Goal: Task Accomplishment & Management: Manage account settings

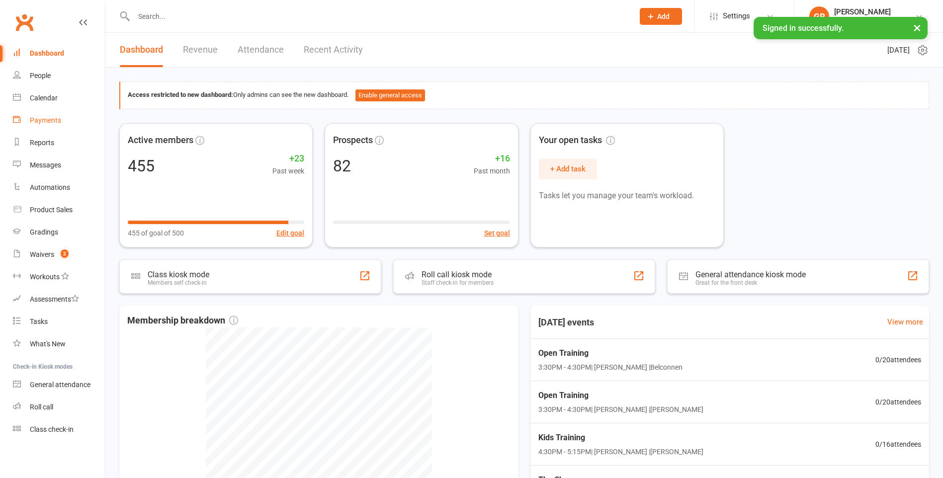
click at [58, 119] on div "Payments" at bounding box center [45, 120] width 31 height 8
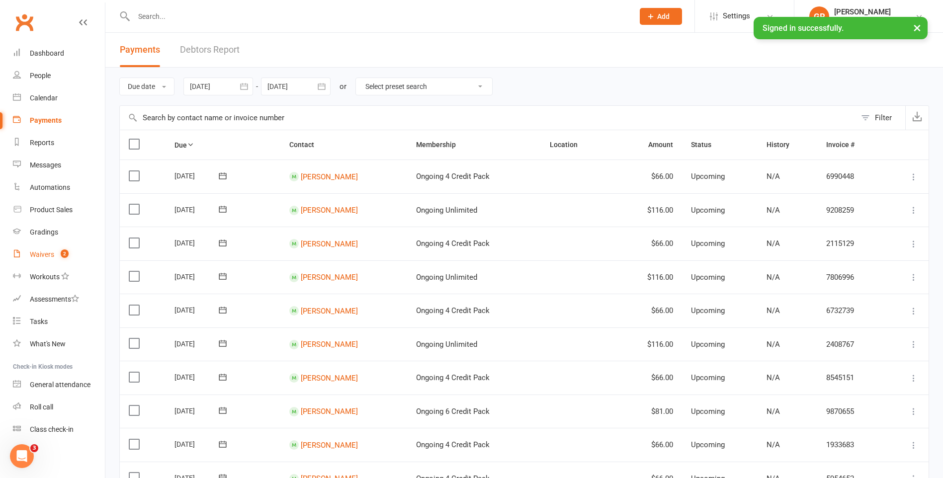
click at [41, 258] on div "Waivers" at bounding box center [42, 255] width 24 height 8
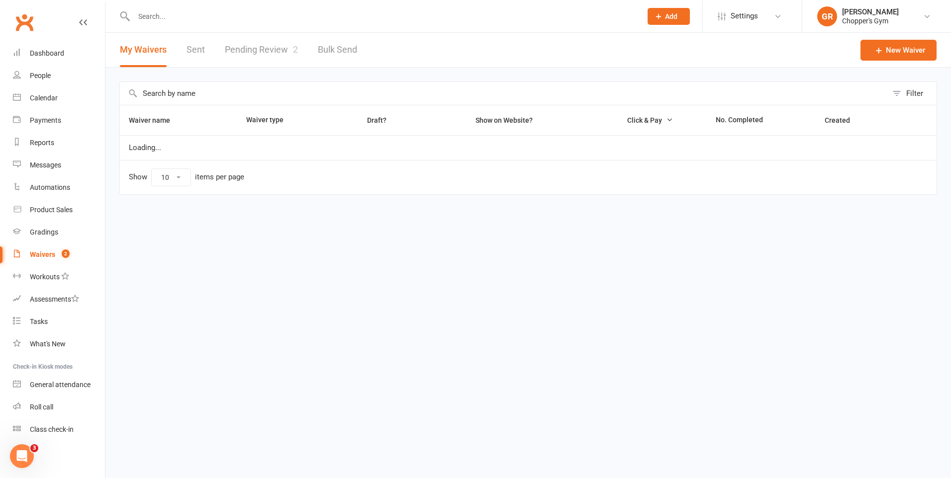
click at [266, 46] on link "Pending Review 2" at bounding box center [261, 50] width 73 height 34
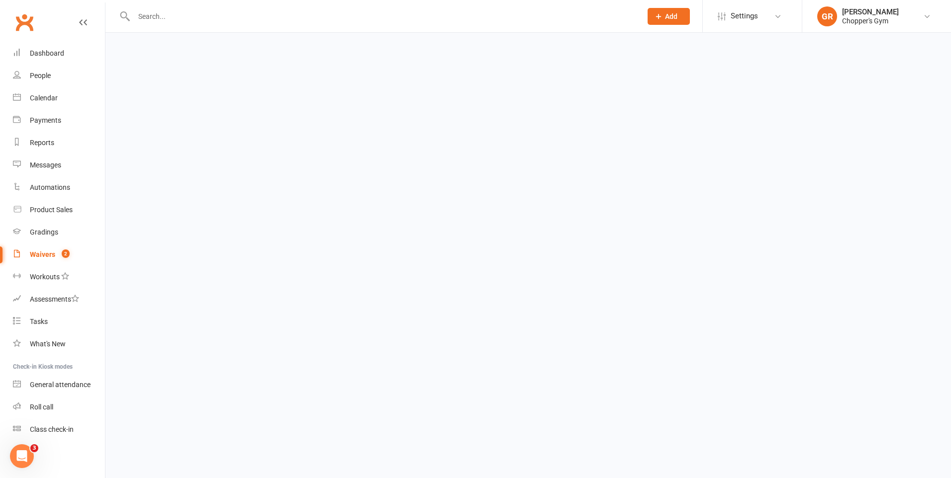
select select "50"
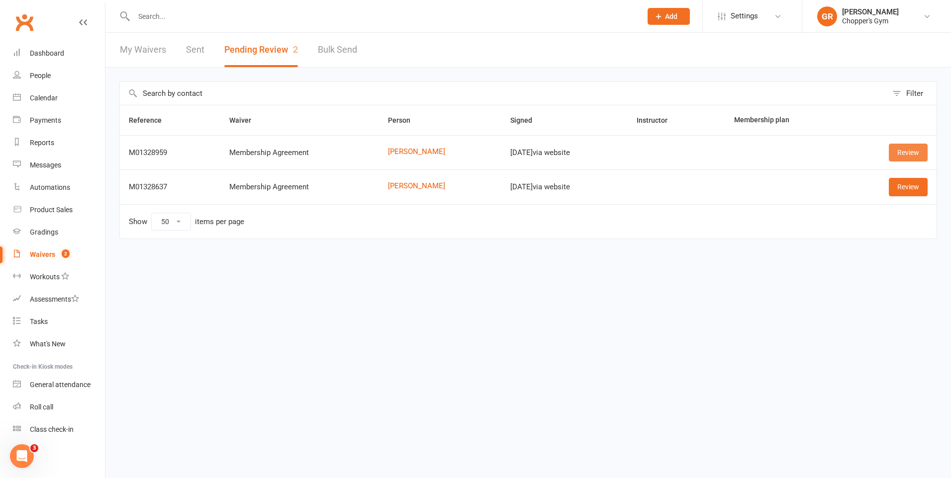
click at [912, 156] on link "Review" at bounding box center [908, 153] width 39 height 18
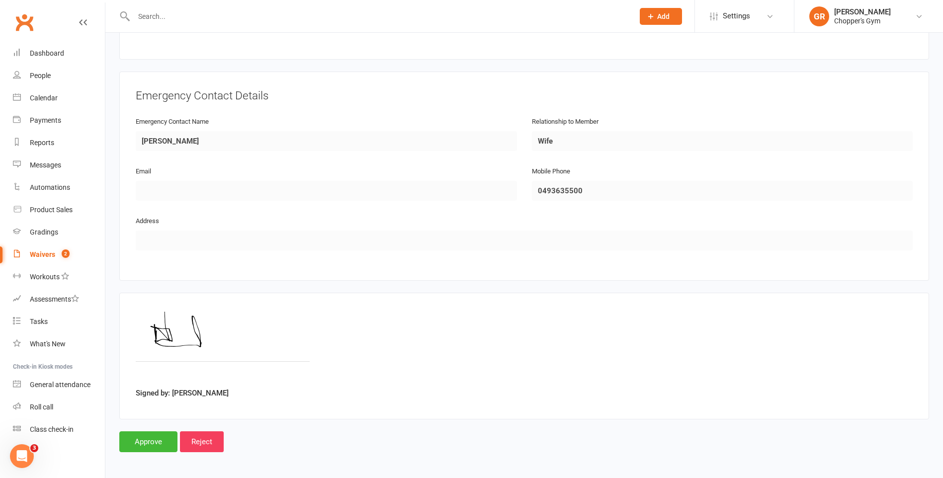
scroll to position [409, 0]
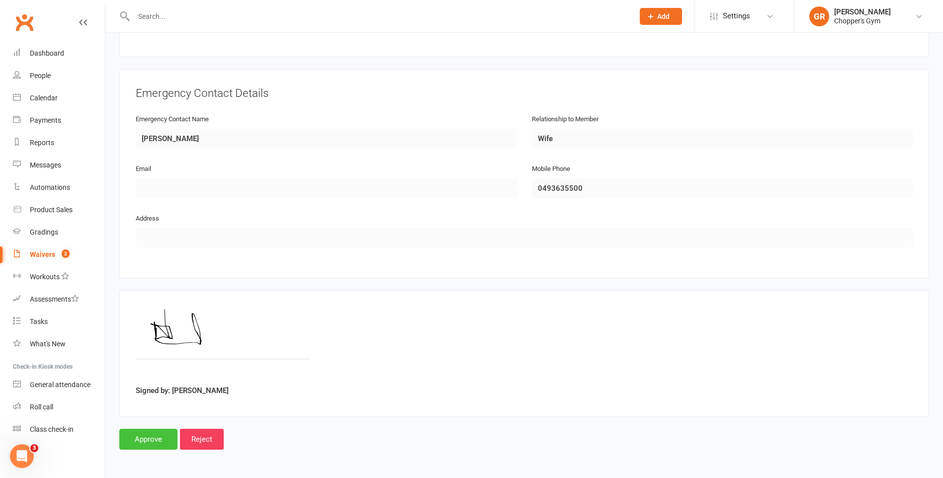
click at [155, 444] on input "Approve" at bounding box center [148, 439] width 58 height 21
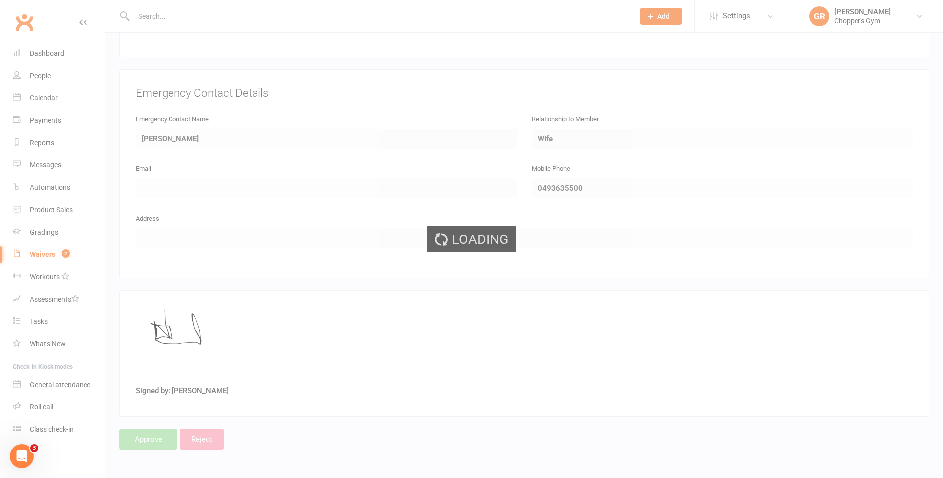
select select "50"
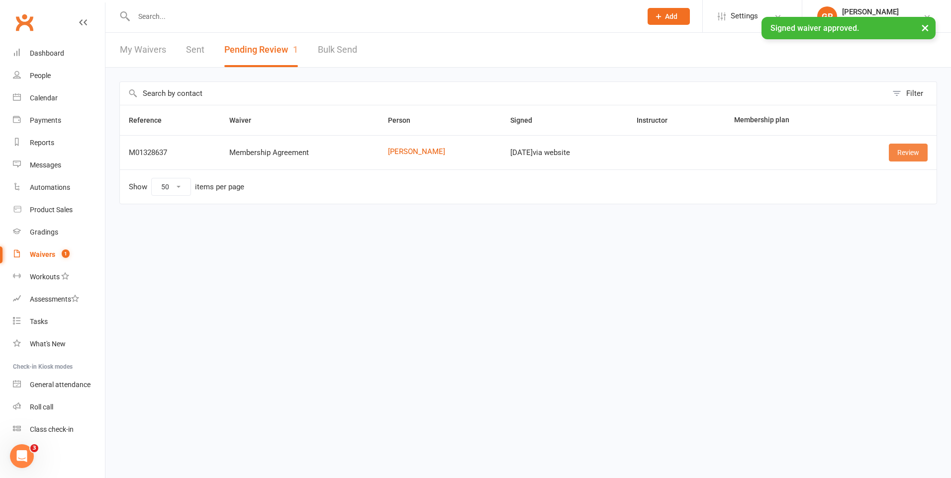
click at [917, 158] on link "Review" at bounding box center [908, 153] width 39 height 18
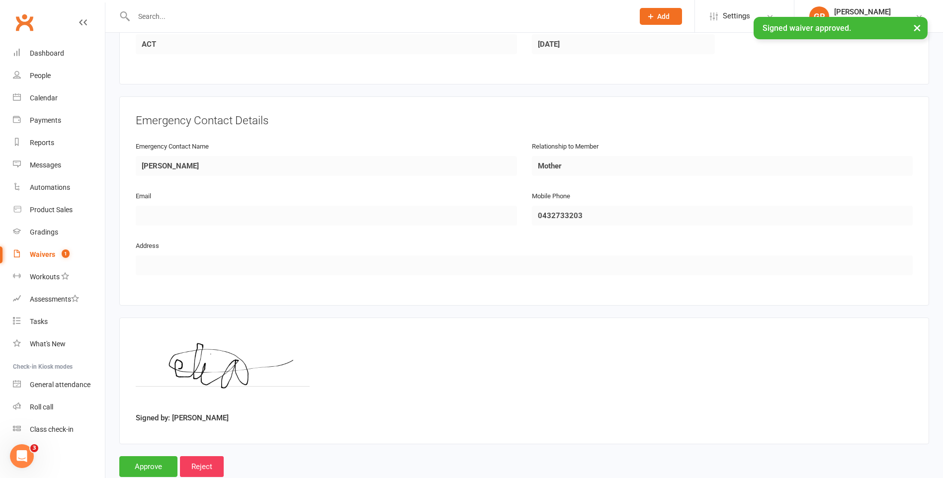
scroll to position [409, 0]
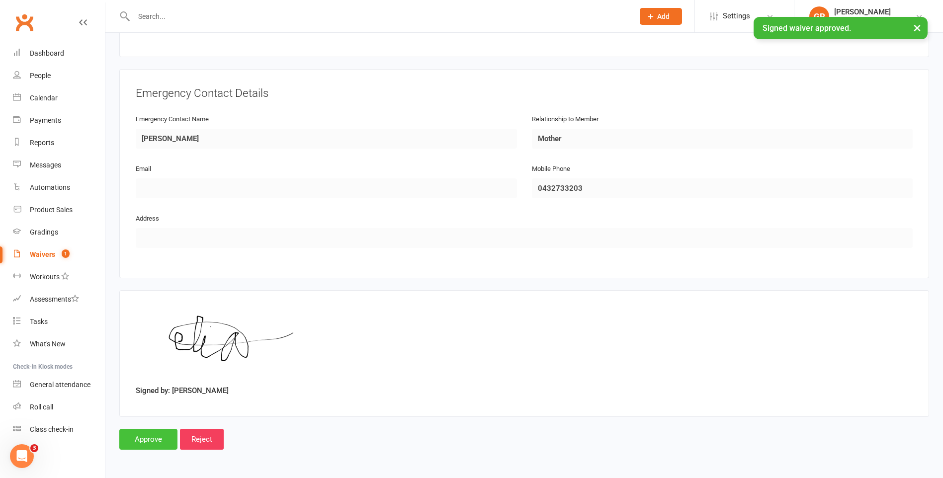
click at [158, 440] on input "Approve" at bounding box center [148, 439] width 58 height 21
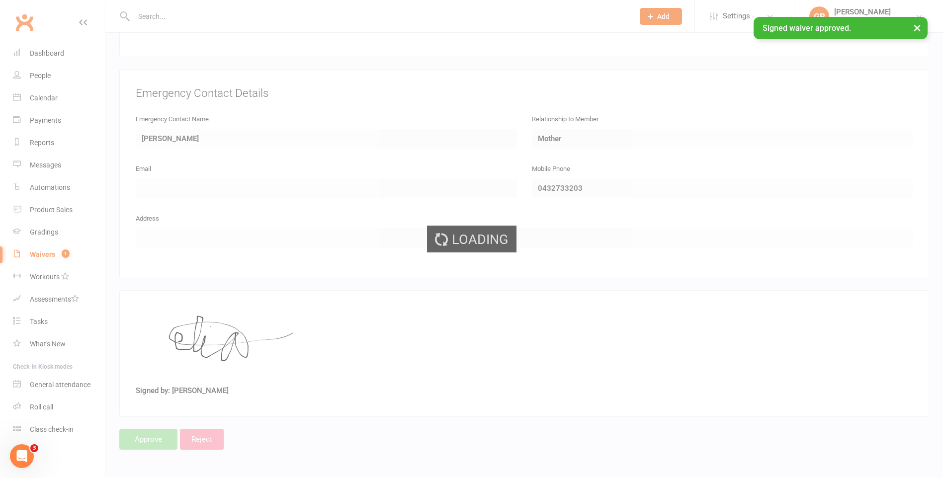
select select "50"
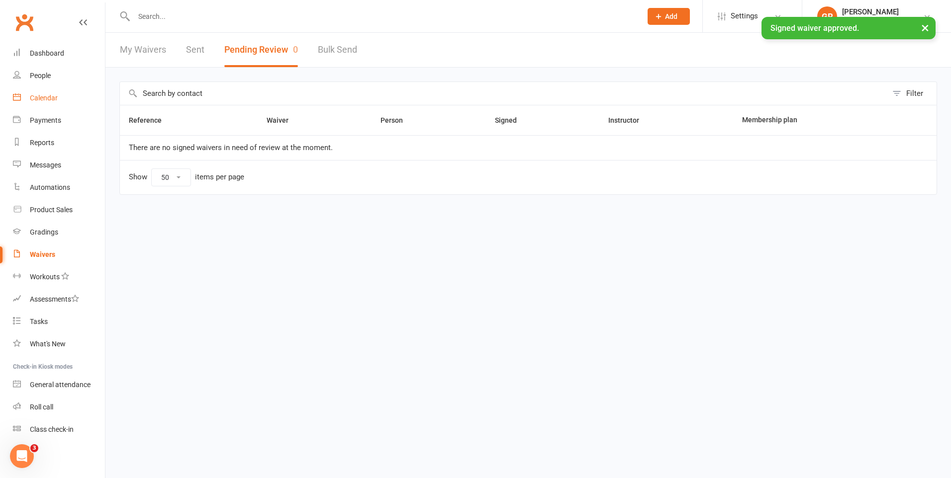
click at [51, 98] on div "Calendar" at bounding box center [44, 98] width 28 height 8
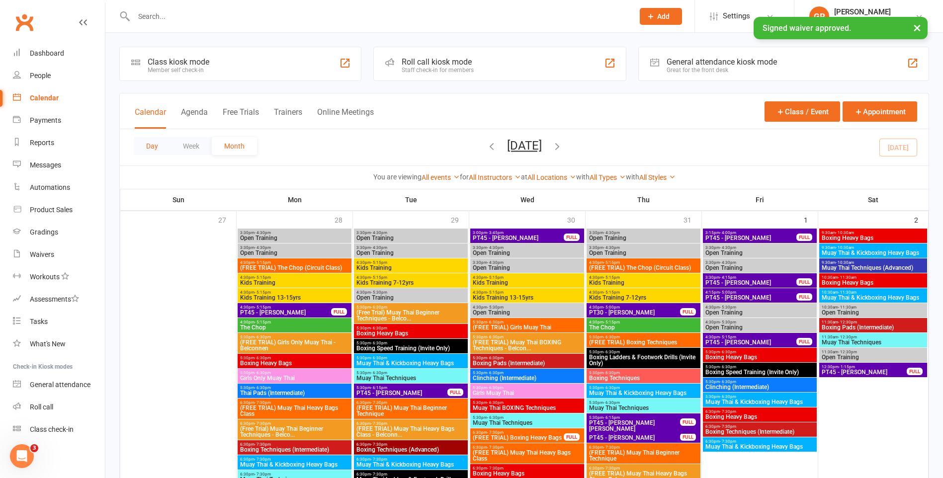
click at [150, 146] on button "Day" at bounding box center [152, 146] width 37 height 18
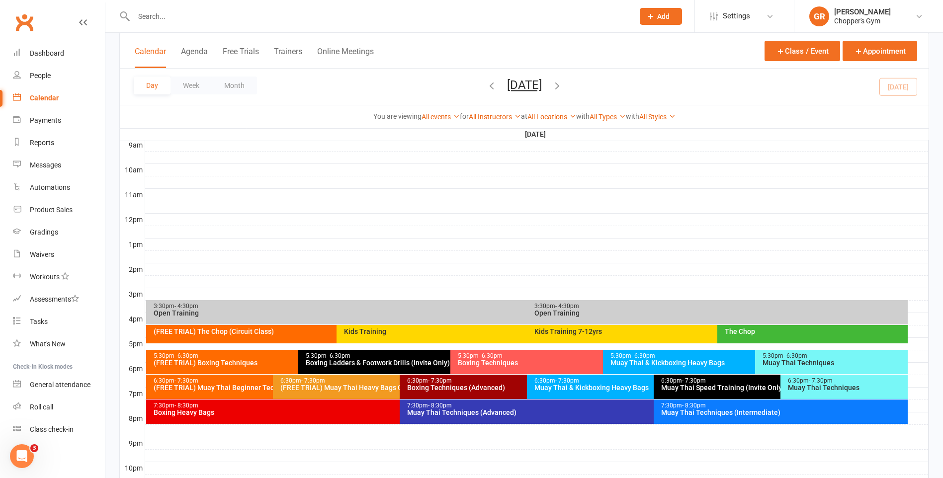
scroll to position [298, 0]
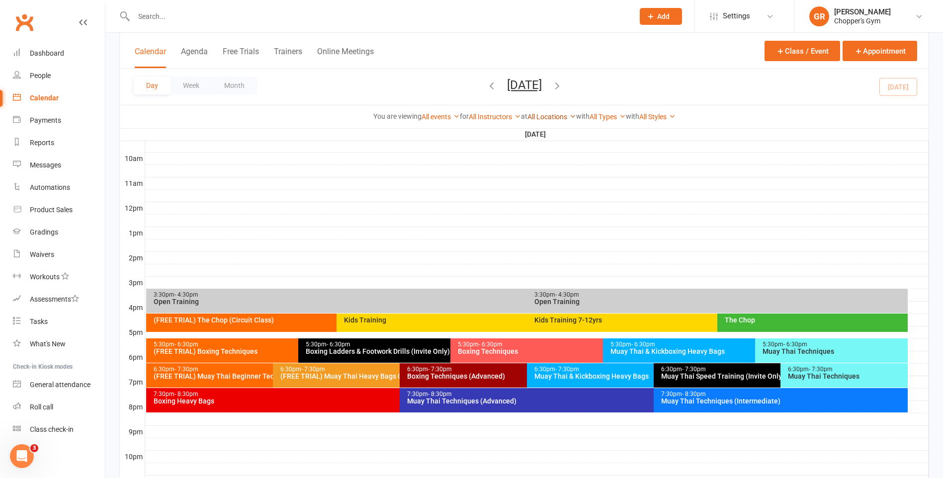
click at [552, 114] on link "All Locations" at bounding box center [552, 117] width 49 height 8
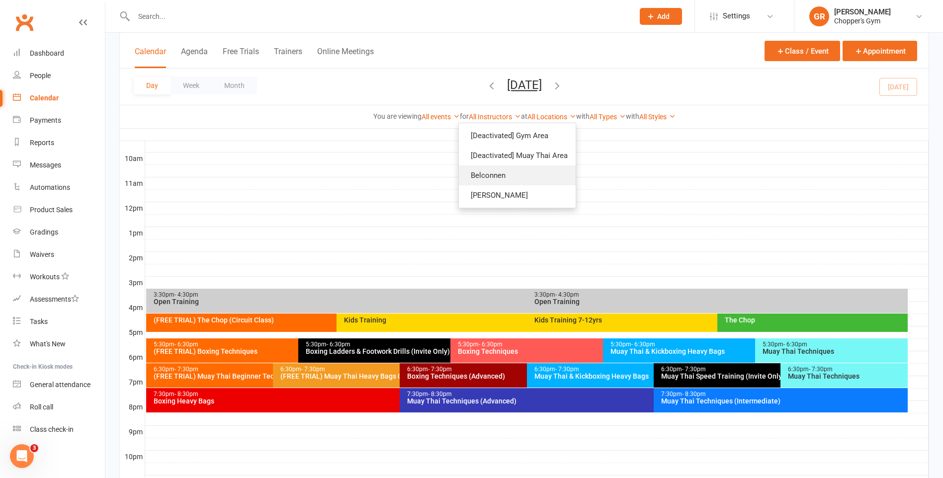
click at [549, 182] on link "Belconnen" at bounding box center [517, 176] width 117 height 20
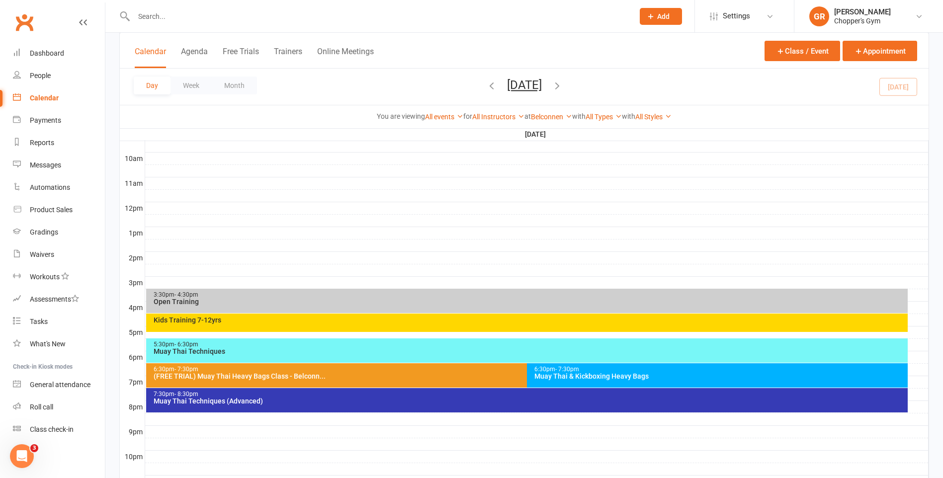
click at [542, 319] on div "Kids Training 7-12yrs" at bounding box center [529, 320] width 753 height 7
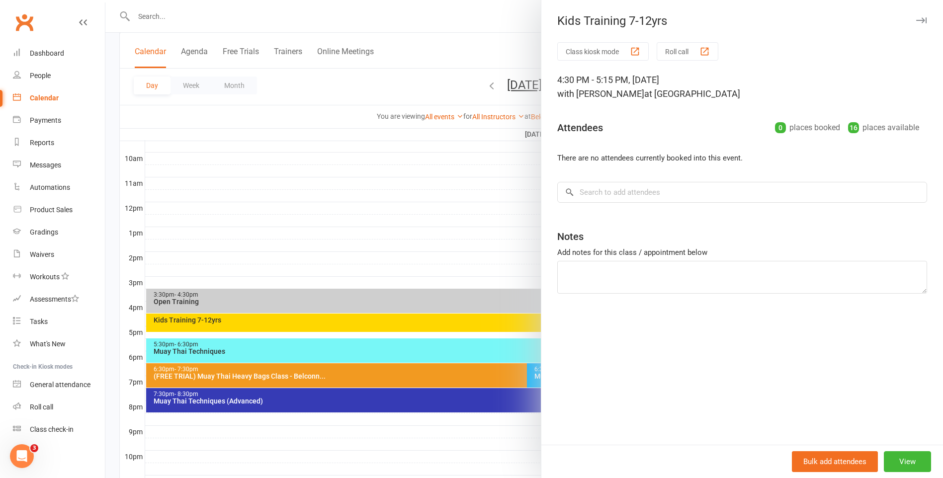
click at [456, 334] on div at bounding box center [524, 239] width 838 height 478
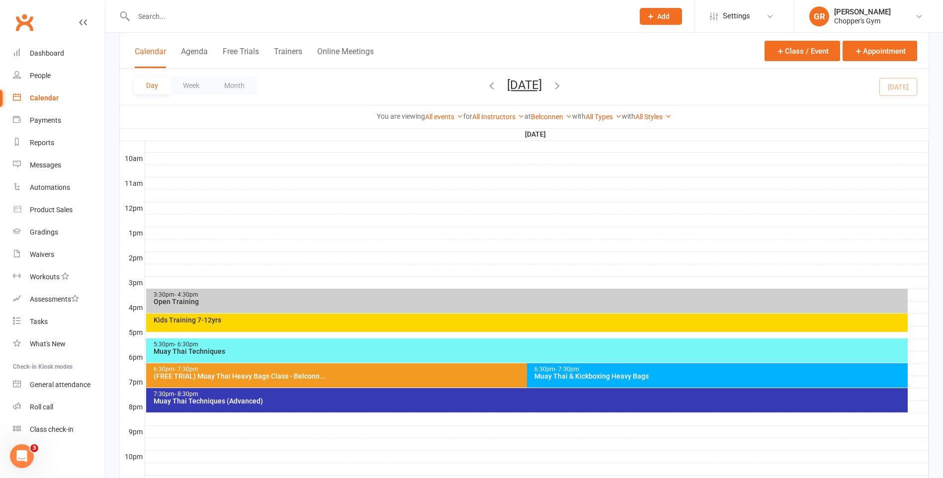
click at [463, 352] on div "Muay Thai Techniques" at bounding box center [529, 351] width 753 height 7
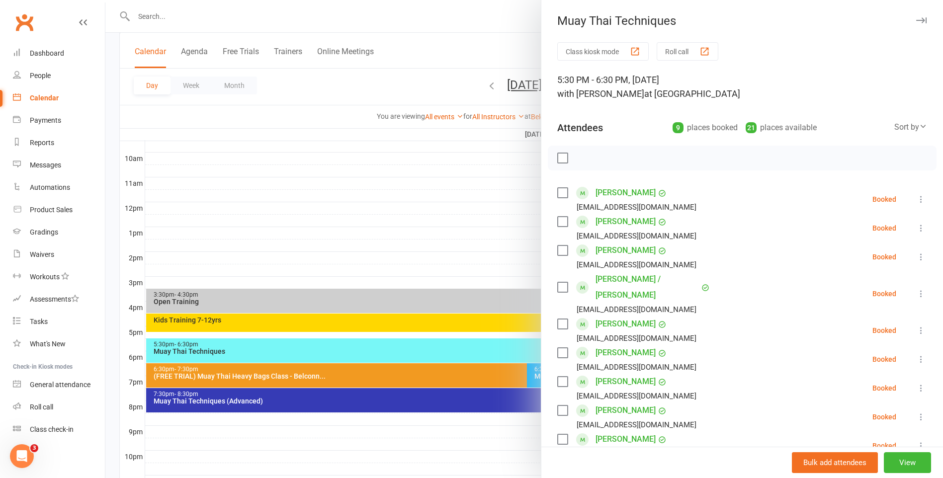
click at [458, 367] on div at bounding box center [524, 239] width 838 height 478
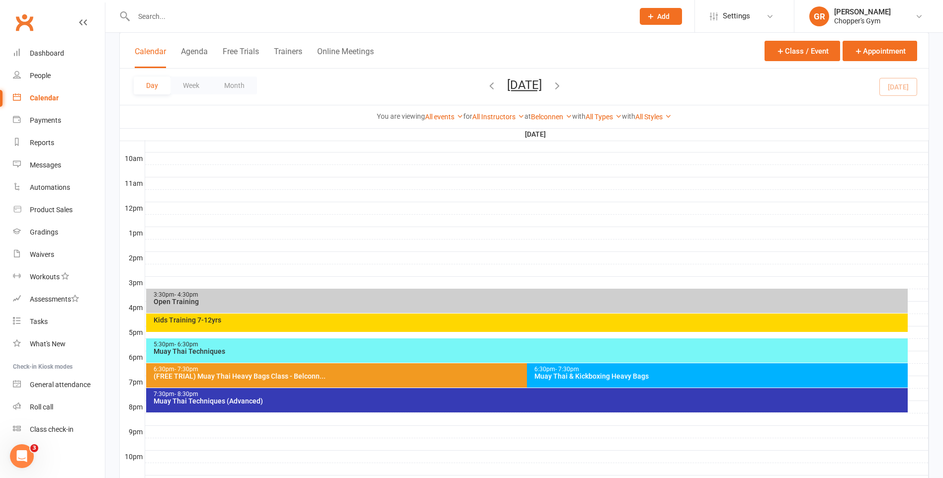
click at [482, 378] on div at bounding box center [524, 239] width 838 height 478
click at [482, 378] on div "(FREE TRIAL) Muay Thai Heavy Bags Class - Belconn..." at bounding box center [524, 376] width 743 height 7
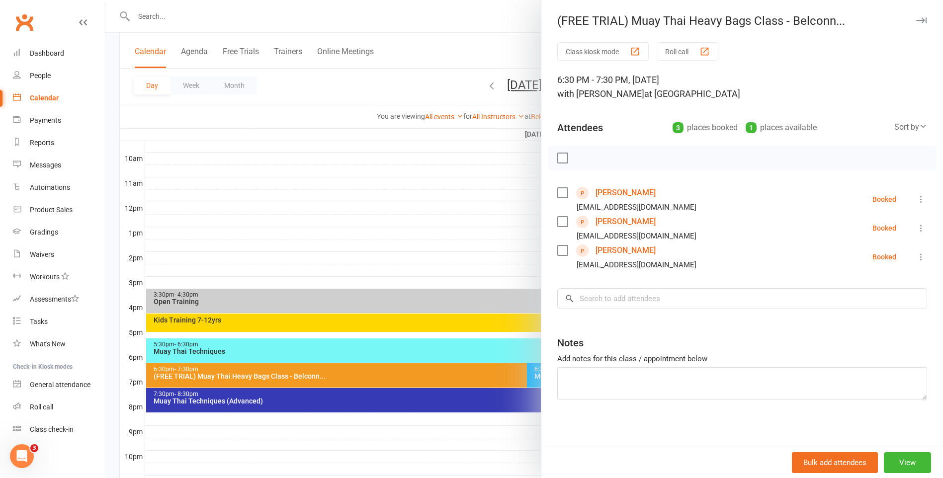
click at [430, 403] on div at bounding box center [524, 239] width 838 height 478
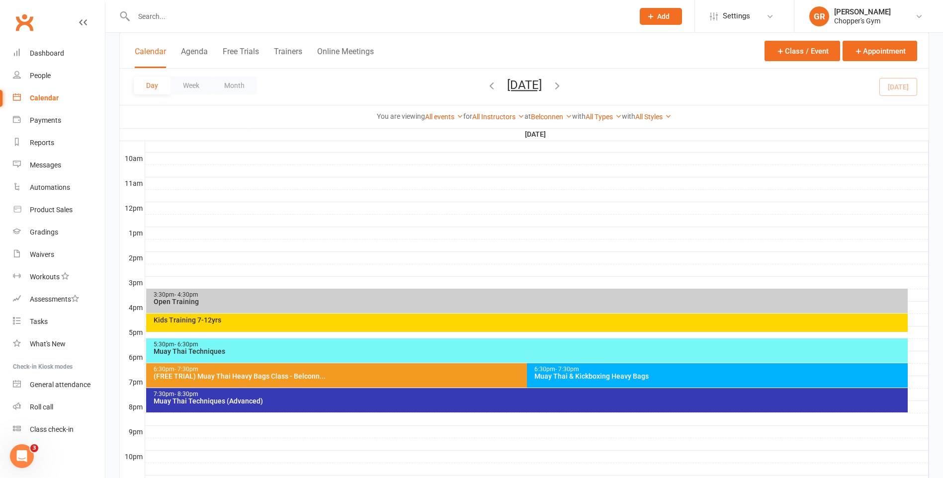
click at [510, 395] on div "7:30pm - 8:30pm" at bounding box center [529, 394] width 753 height 6
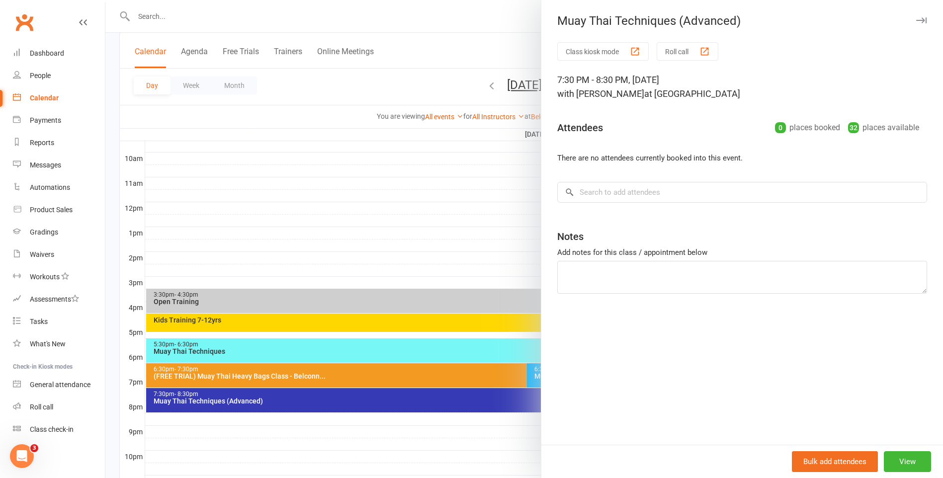
drag, startPoint x: 449, startPoint y: 422, endPoint x: 490, endPoint y: 414, distance: 41.5
click at [476, 417] on div at bounding box center [524, 239] width 838 height 478
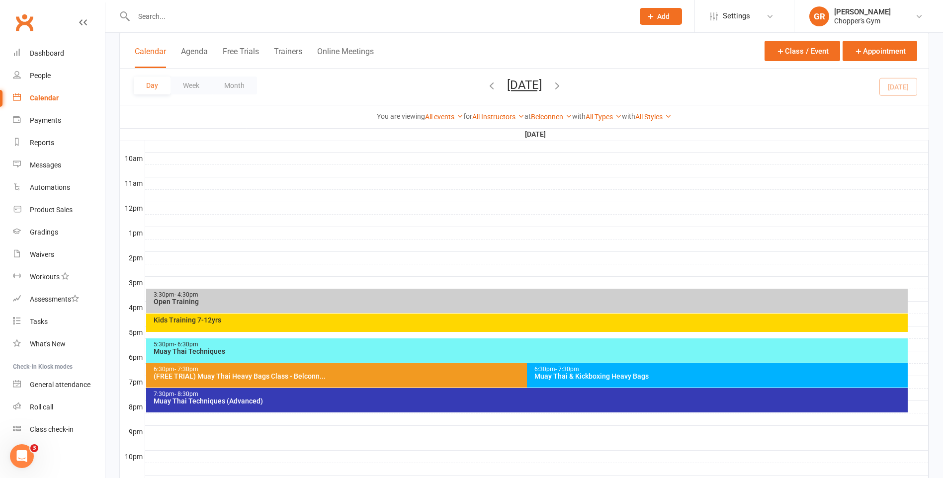
click at [609, 374] on div "Muay Thai & Kickboxing Heavy Bags" at bounding box center [720, 376] width 372 height 7
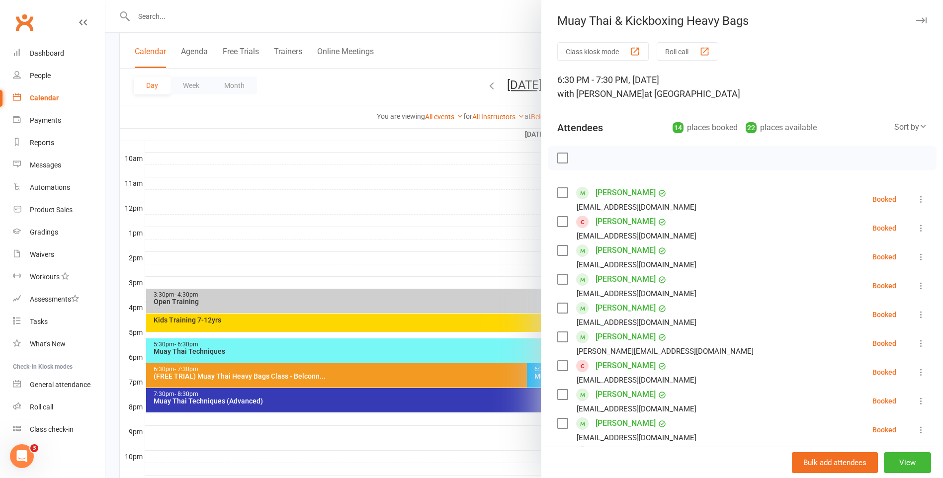
click at [418, 311] on div at bounding box center [524, 239] width 838 height 478
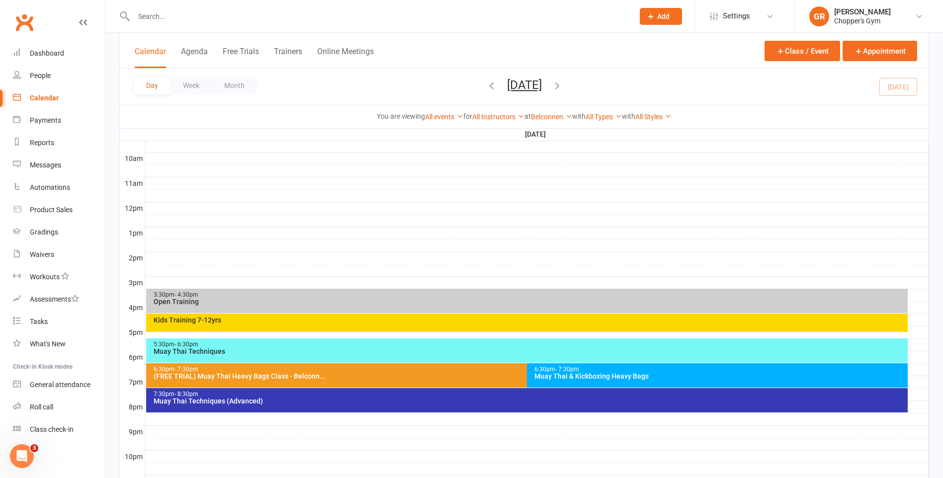
click at [578, 377] on div "Muay Thai & Kickboxing Heavy Bags" at bounding box center [720, 376] width 372 height 7
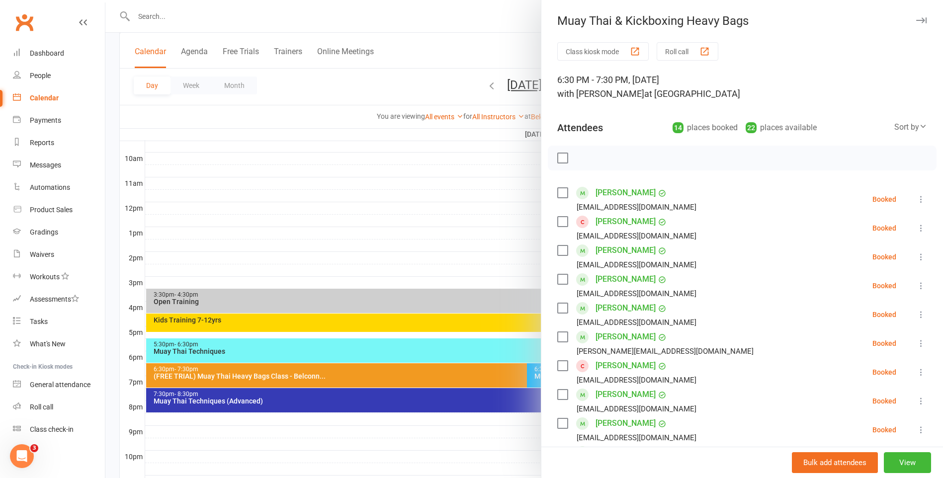
click at [901, 126] on div "Sort by" at bounding box center [911, 127] width 33 height 13
click at [873, 173] on link "First name" at bounding box center [877, 168] width 98 height 20
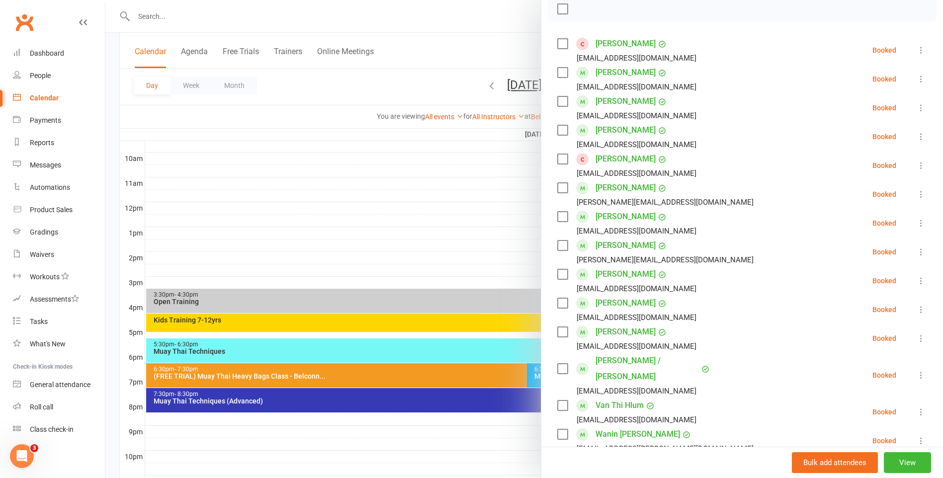
scroll to position [199, 0]
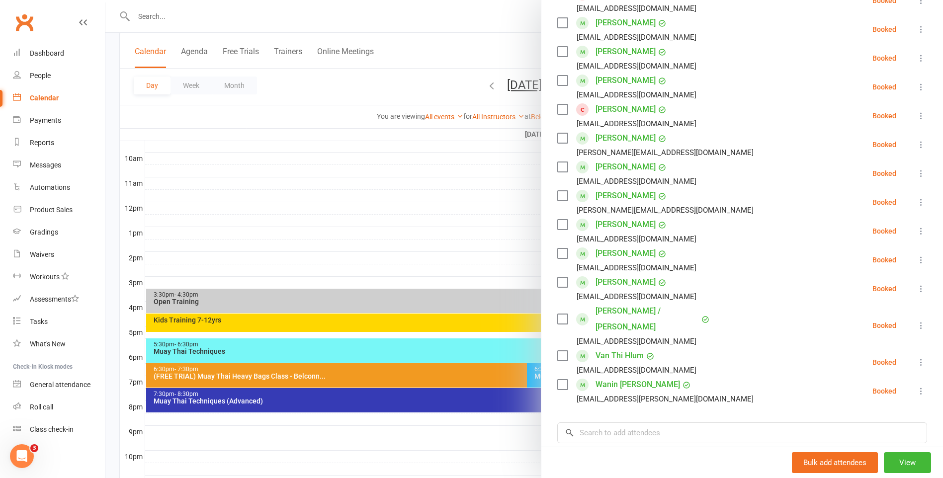
click at [519, 249] on div at bounding box center [524, 239] width 838 height 478
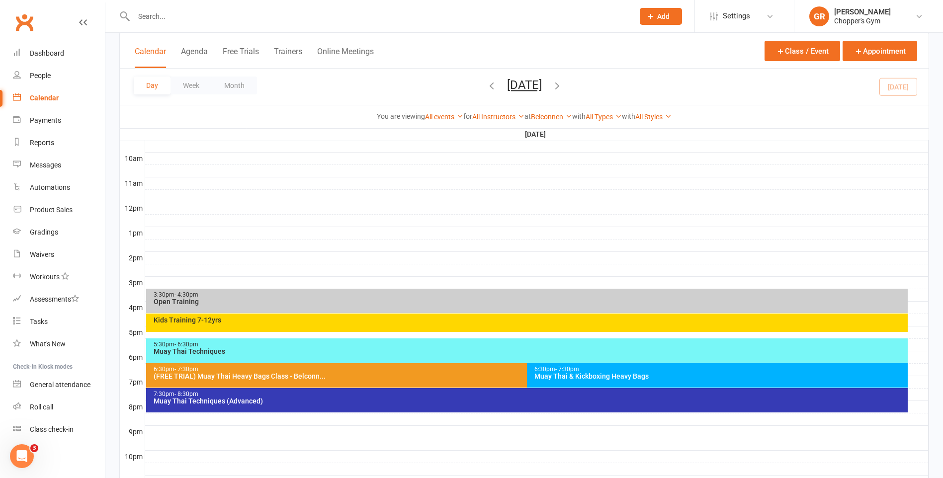
click at [505, 370] on div "6:30pm - 7:30pm" at bounding box center [524, 369] width 743 height 6
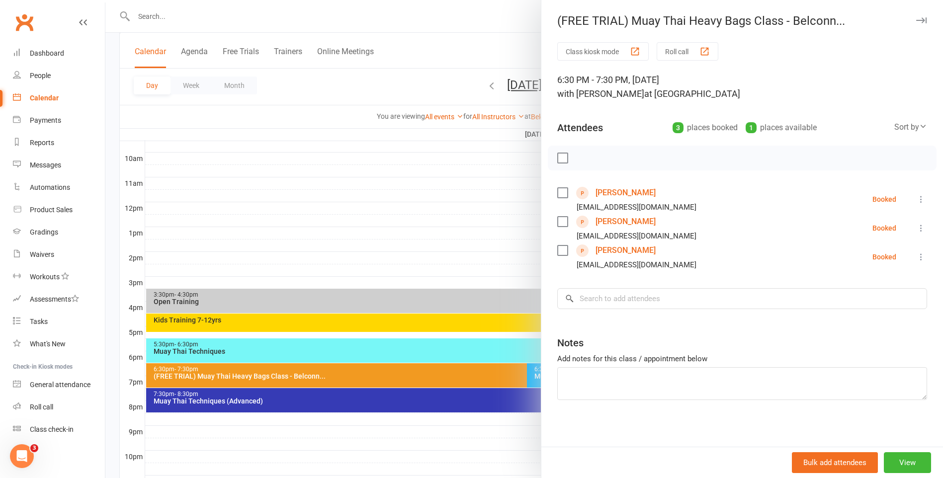
click at [443, 211] on div at bounding box center [524, 239] width 838 height 478
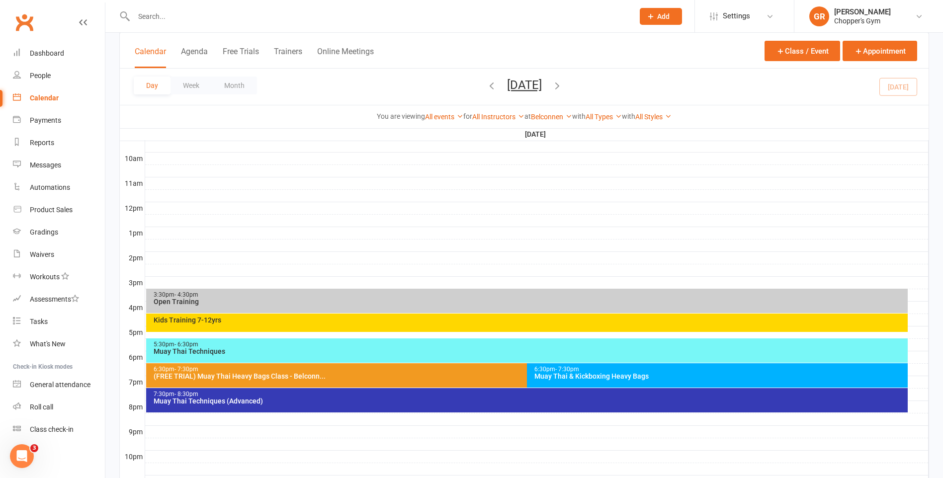
click at [517, 395] on div "7:30pm - 8:30pm" at bounding box center [529, 394] width 753 height 6
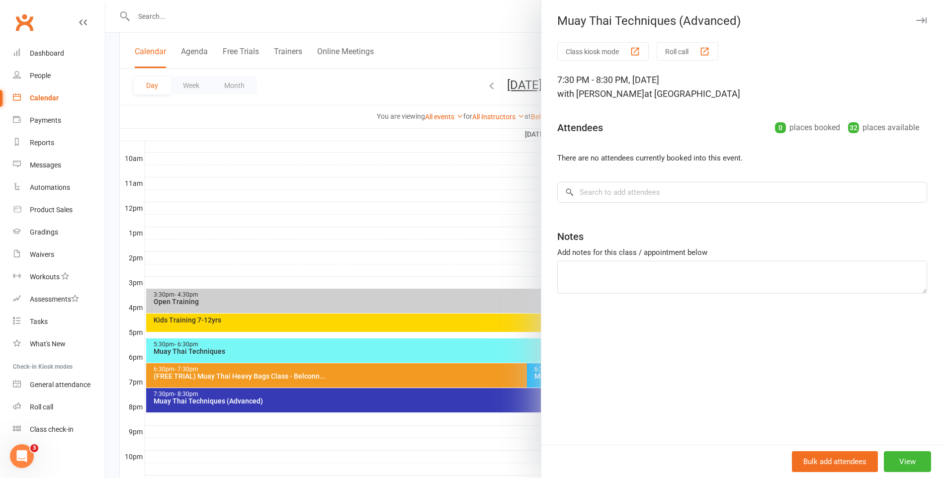
click at [465, 169] on div at bounding box center [524, 239] width 838 height 478
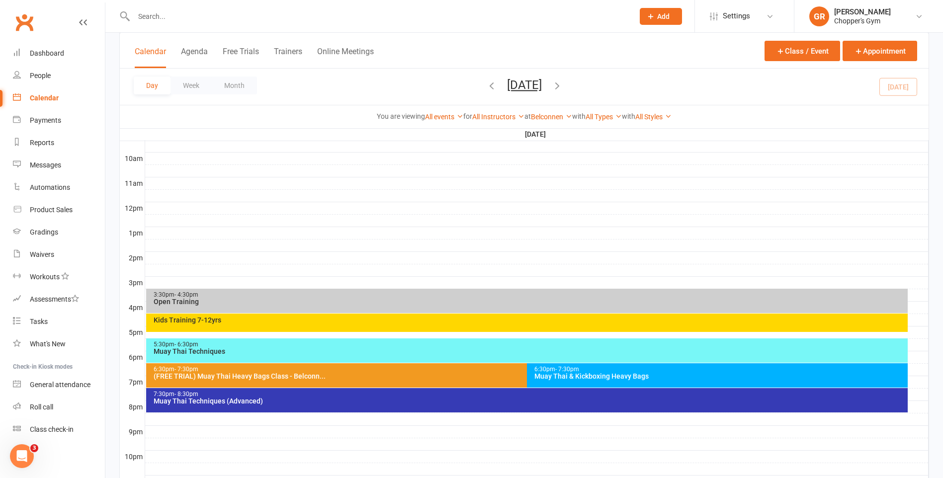
click at [604, 396] on div "7:30pm - 8:30pm" at bounding box center [529, 394] width 753 height 6
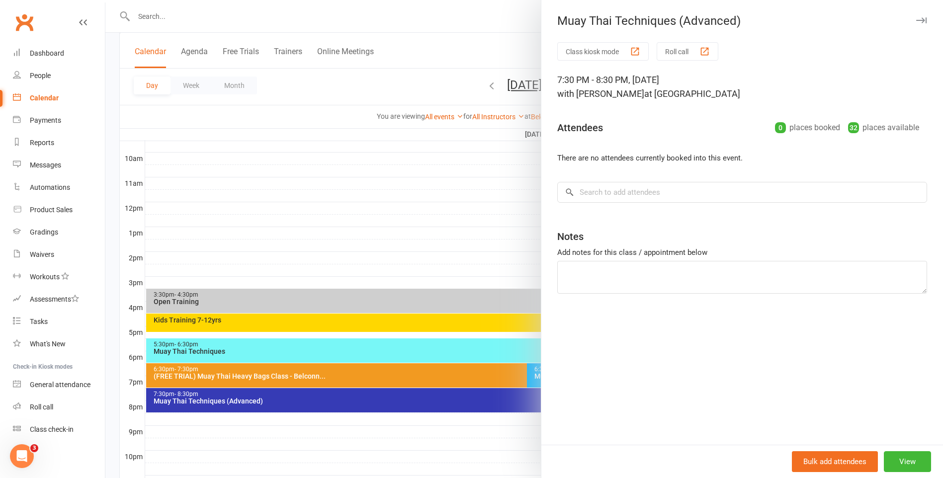
click at [429, 403] on div at bounding box center [524, 239] width 838 height 478
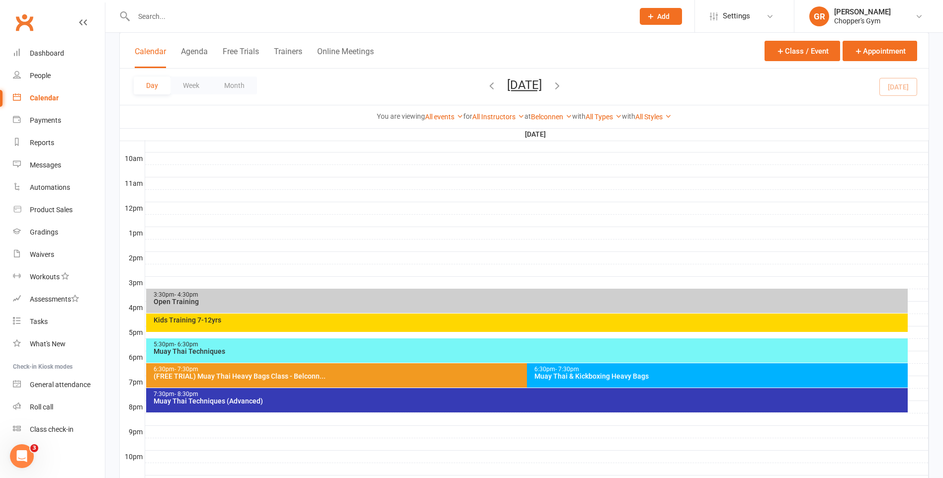
click at [545, 111] on div "Belconnen Show All Locations [Deactivated] Gym Area [Deactivated] Muay Thai Are…" at bounding box center [551, 116] width 41 height 11
click at [545, 115] on link "Belconnen" at bounding box center [551, 117] width 41 height 8
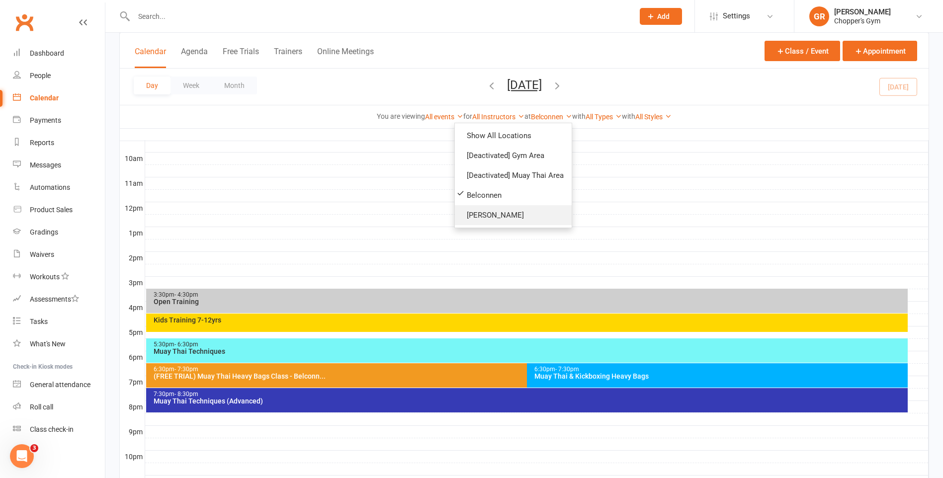
click at [545, 216] on link "Dickson" at bounding box center [513, 215] width 117 height 20
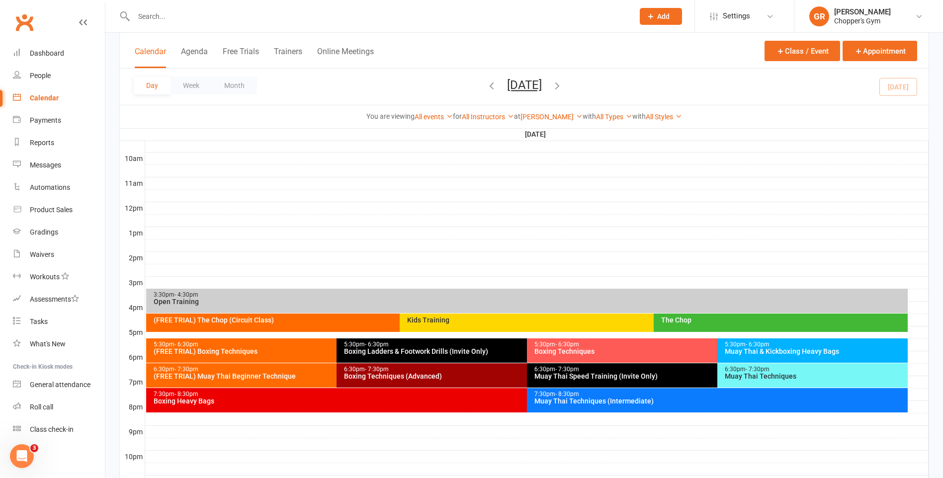
click at [694, 322] on div "The Chop" at bounding box center [783, 320] width 245 height 7
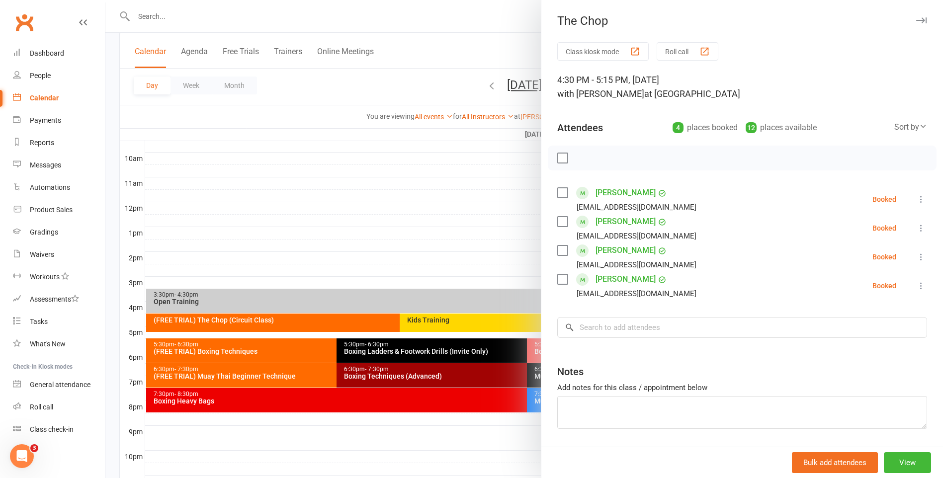
click at [496, 195] on div at bounding box center [524, 239] width 838 height 478
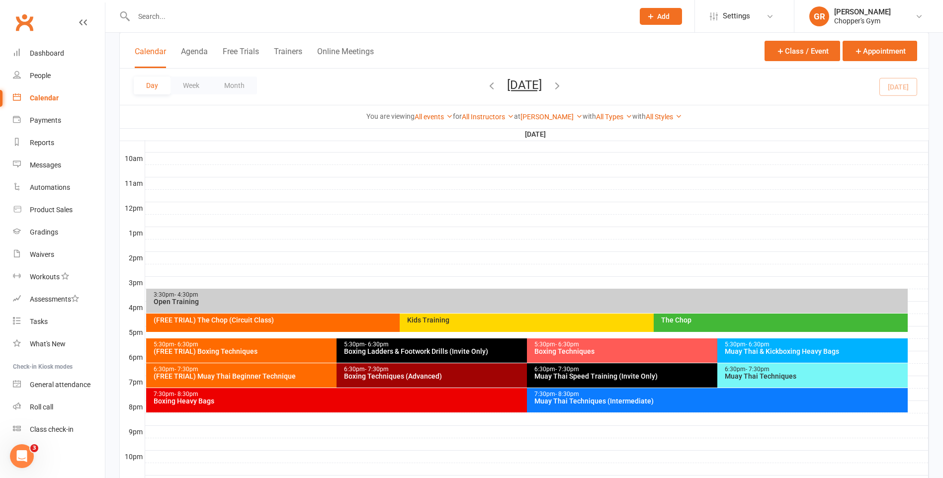
click at [558, 323] on div "Kids Training" at bounding box center [651, 320] width 489 height 7
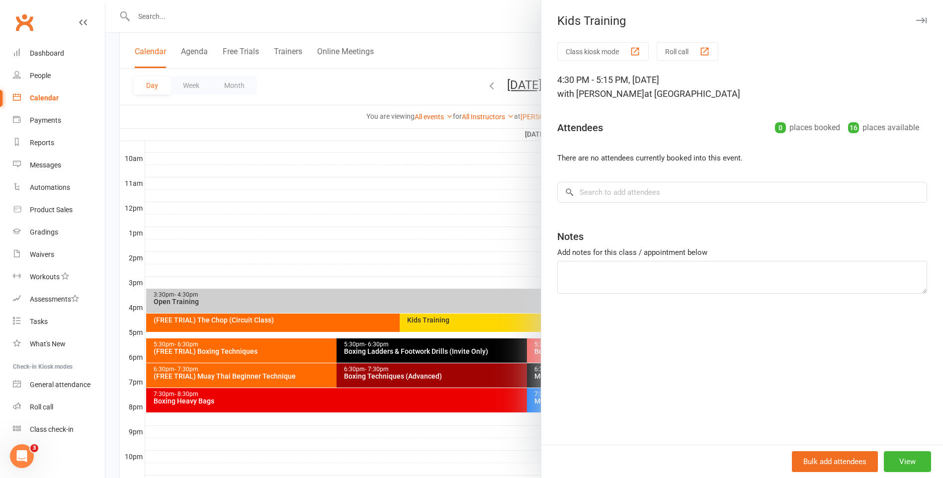
click at [438, 235] on div at bounding box center [524, 239] width 838 height 478
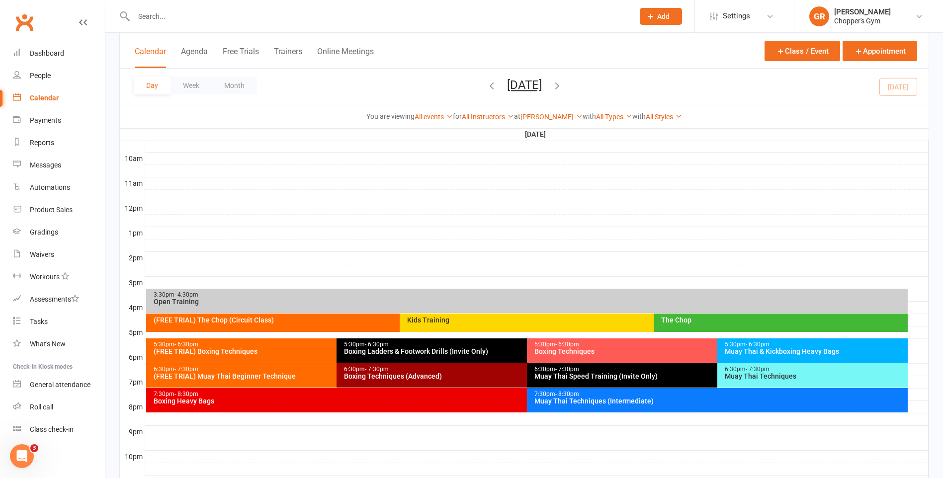
click at [352, 322] on div "(FREE TRIAL) The Chop (Circuit Class)" at bounding box center [397, 320] width 489 height 7
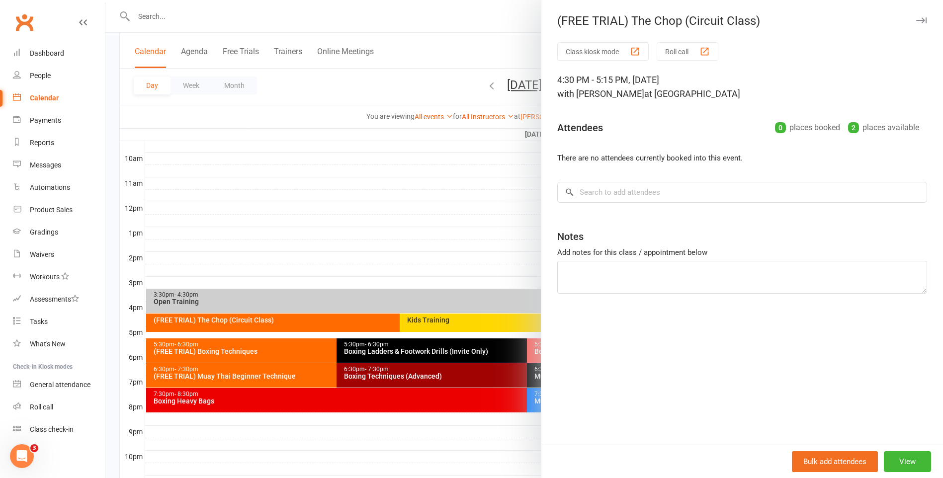
click at [355, 341] on div at bounding box center [524, 239] width 838 height 478
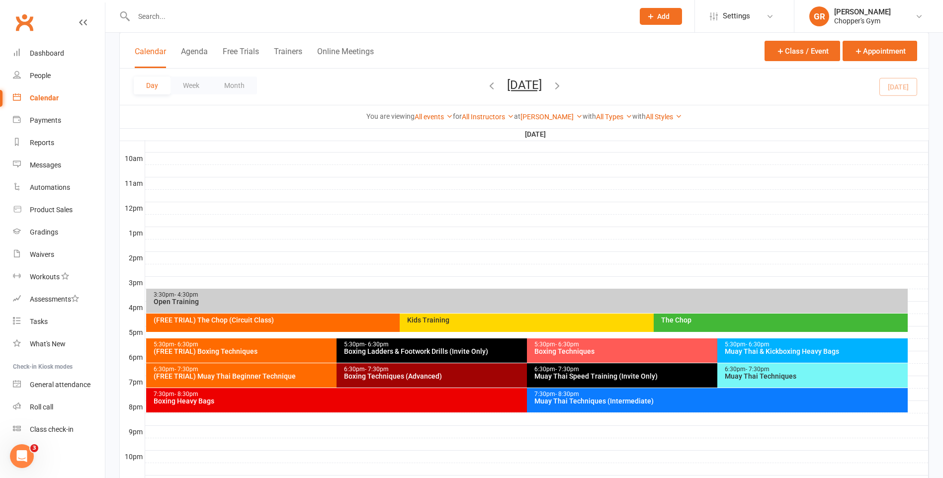
click at [316, 350] on div "(FREE TRIAL) Boxing Techniques" at bounding box center [334, 351] width 362 height 7
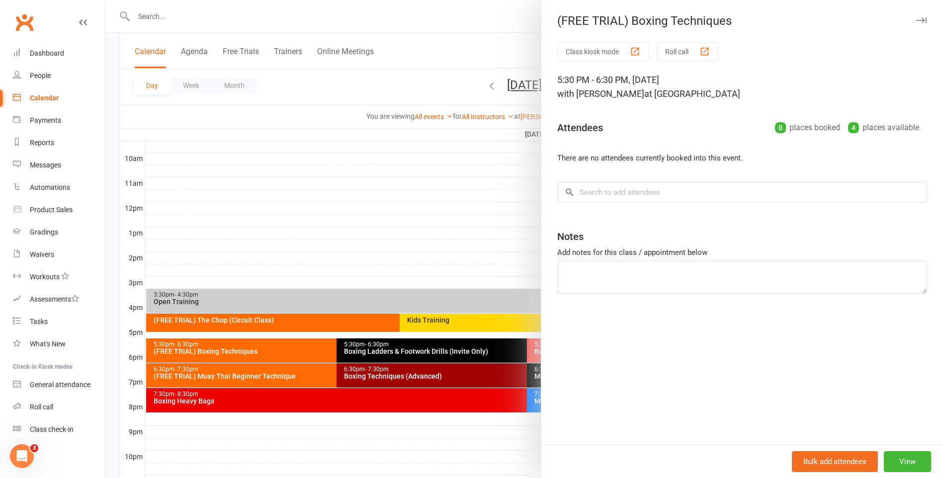
click at [330, 361] on div at bounding box center [524, 239] width 838 height 478
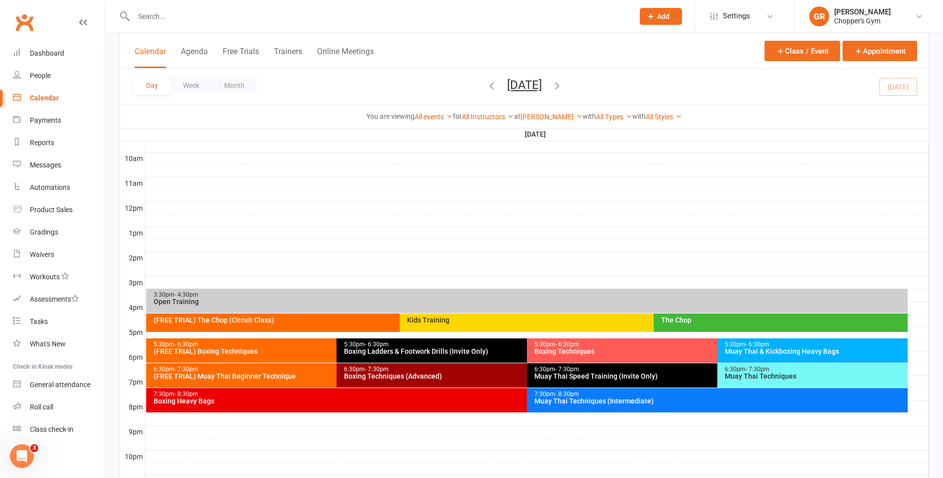
click at [324, 372] on div "6:30pm - 7:30pm" at bounding box center [334, 369] width 362 height 6
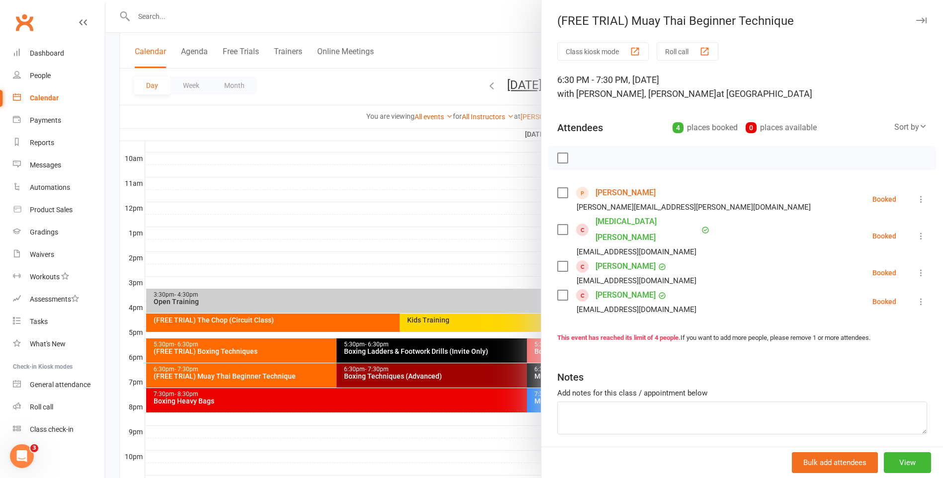
click at [456, 404] on div at bounding box center [524, 239] width 838 height 478
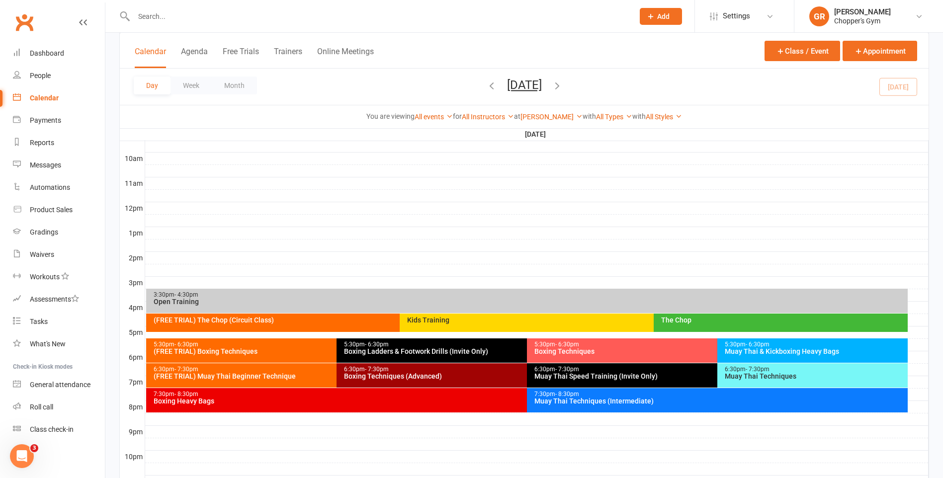
click at [474, 347] on div "5:30pm - 6:30pm" at bounding box center [525, 345] width 362 height 6
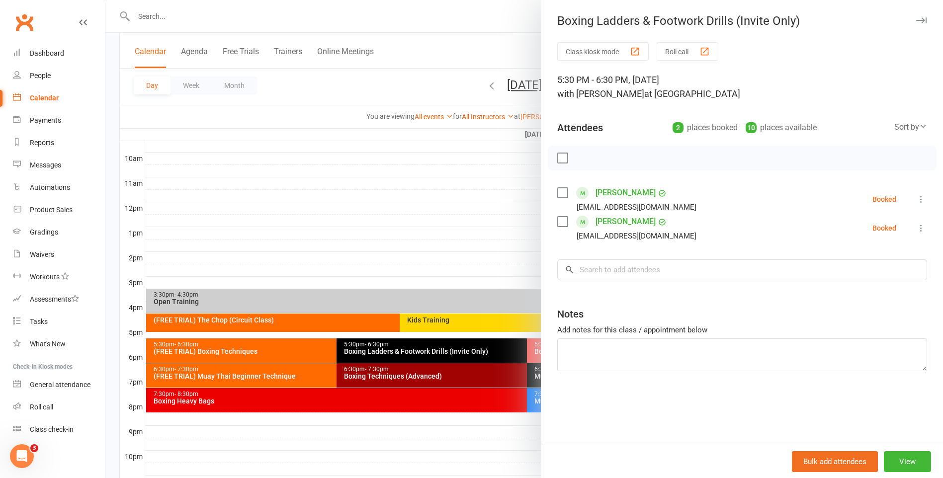
click at [489, 371] on div at bounding box center [524, 239] width 838 height 478
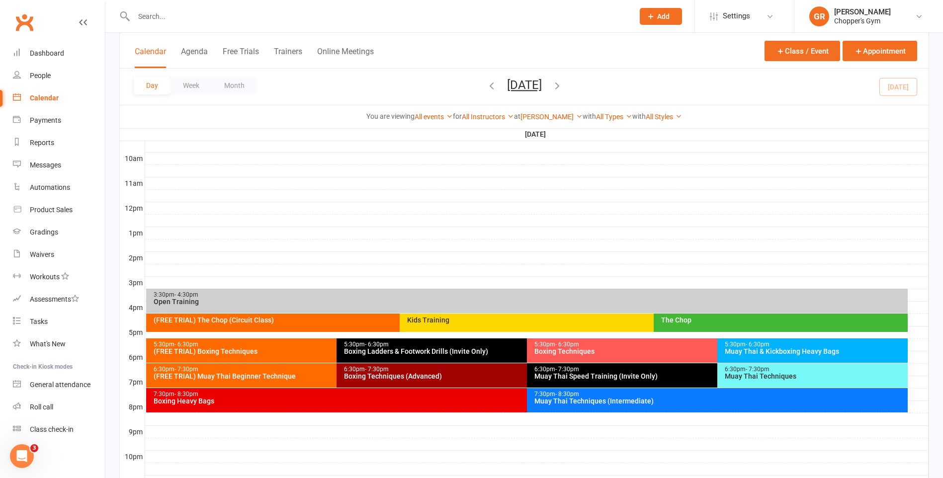
click at [570, 343] on span "- 6:30pm" at bounding box center [567, 344] width 24 height 7
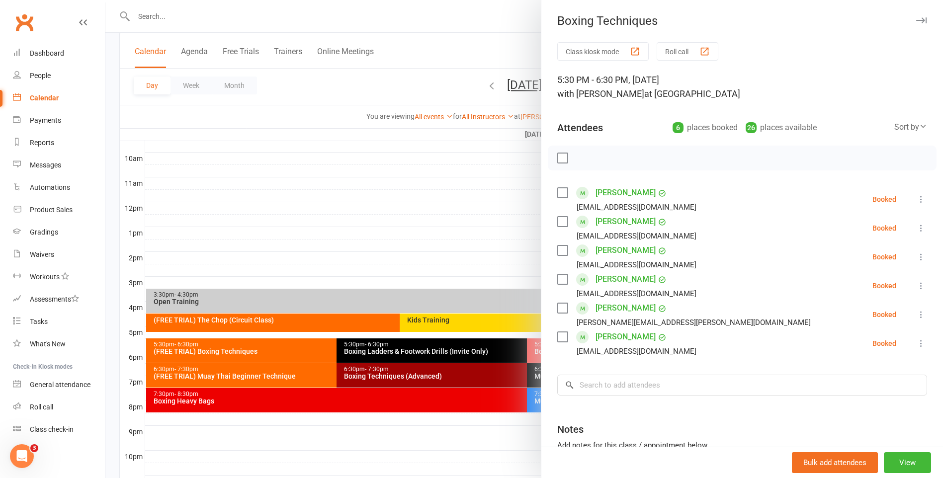
click at [434, 146] on div at bounding box center [524, 239] width 838 height 478
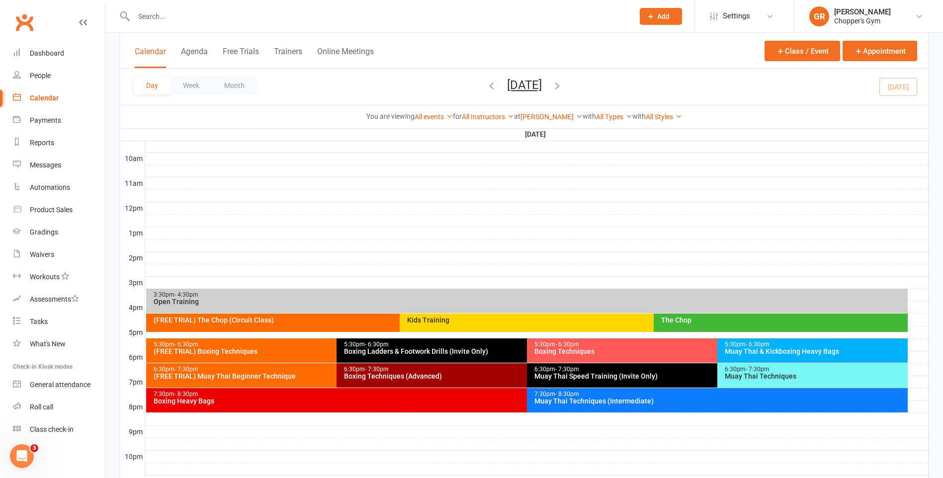
click at [780, 346] on div "5:30pm - 6:30pm" at bounding box center [816, 345] width 182 height 6
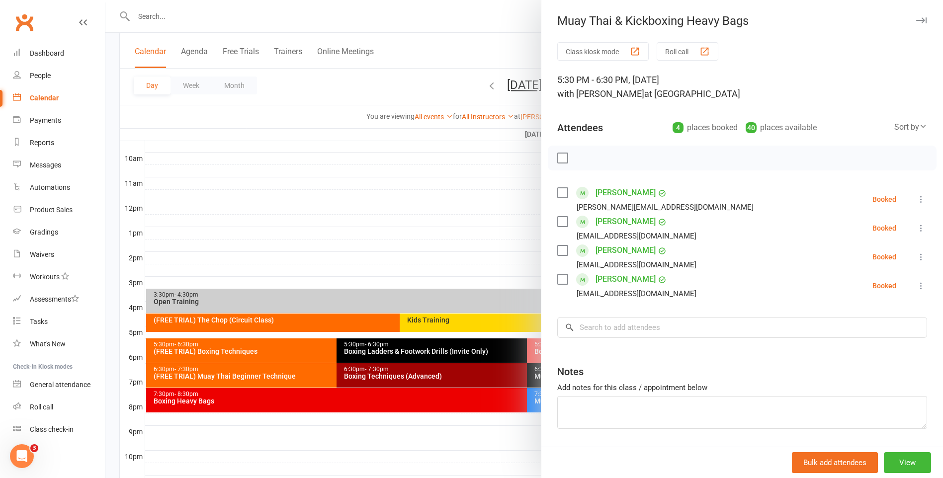
click at [425, 411] on div at bounding box center [524, 239] width 838 height 478
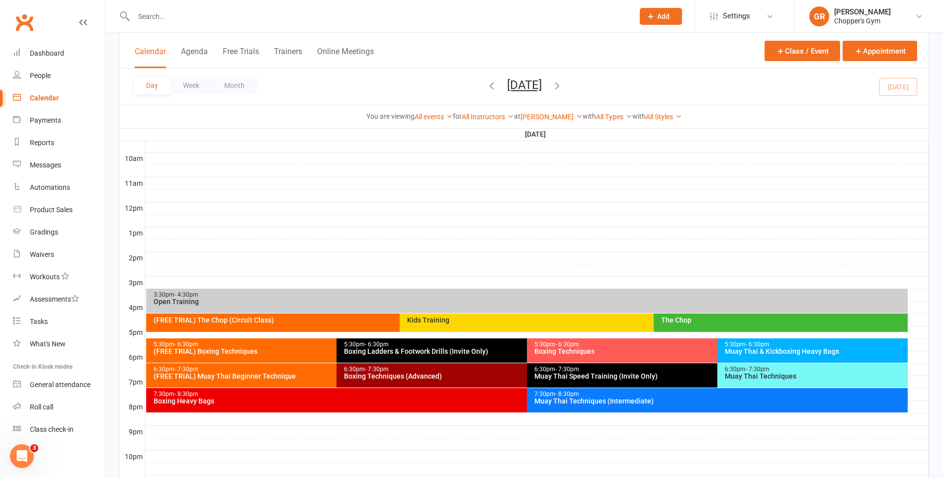
click at [540, 400] on div "Muay Thai Techniques (Intermediate)" at bounding box center [720, 401] width 372 height 7
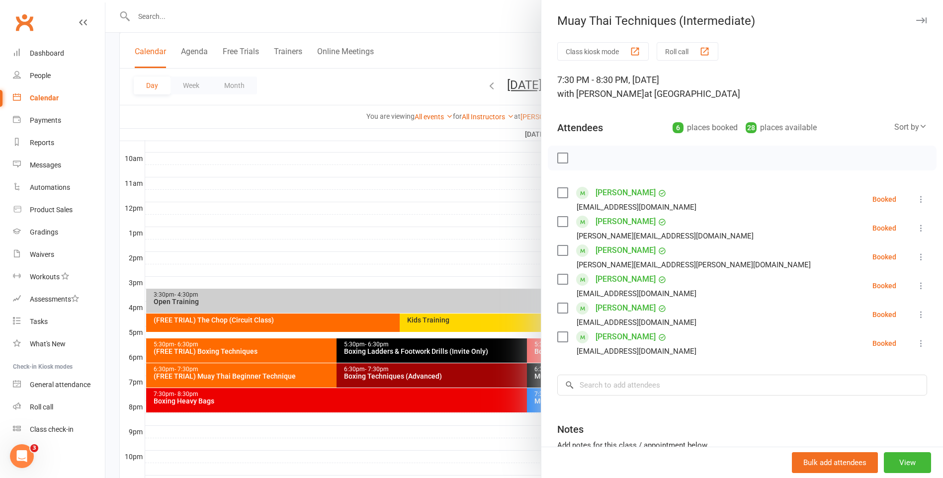
click at [525, 421] on div at bounding box center [524, 239] width 838 height 478
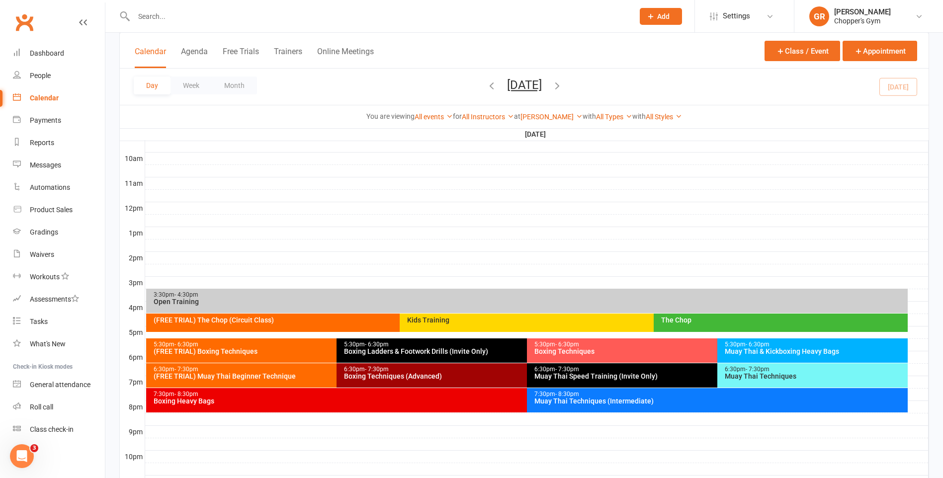
click at [499, 402] on div "Boxing Heavy Bags" at bounding box center [524, 401] width 743 height 7
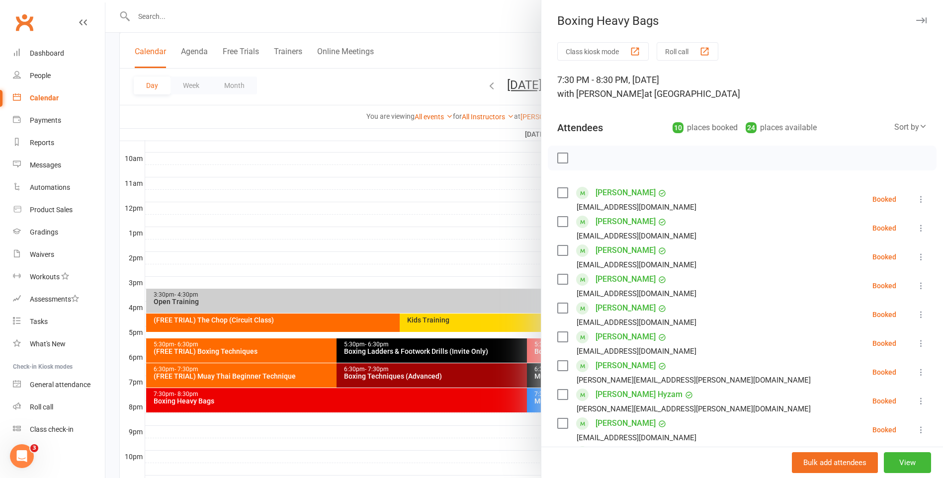
click at [501, 429] on div at bounding box center [524, 239] width 838 height 478
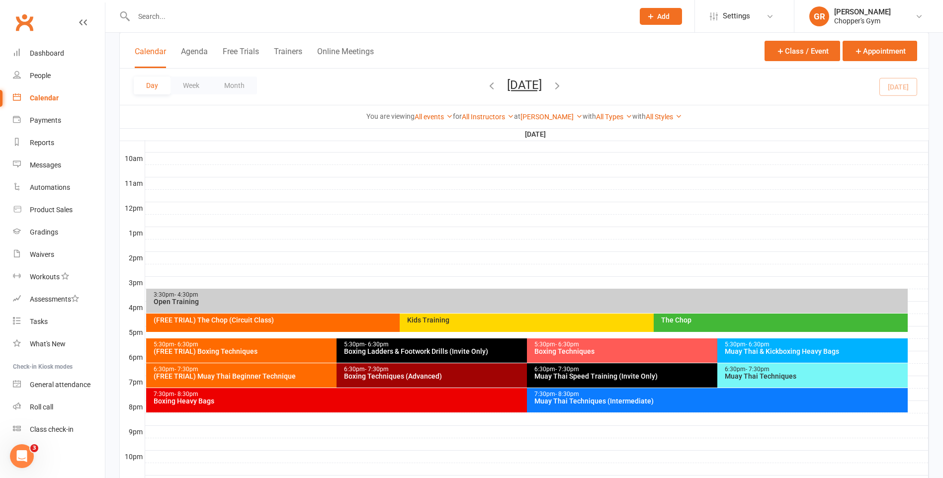
click at [502, 373] on div "Boxing Techniques (Advanced)" at bounding box center [525, 376] width 362 height 7
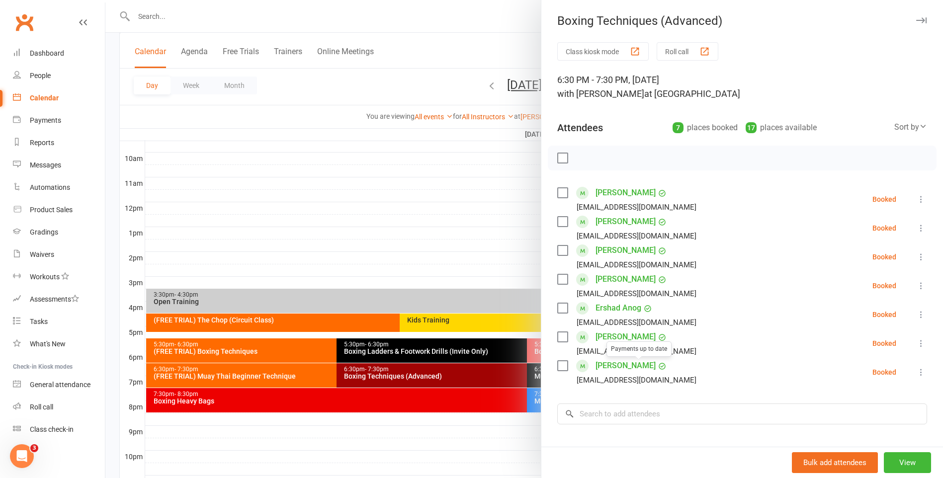
scroll to position [50, 0]
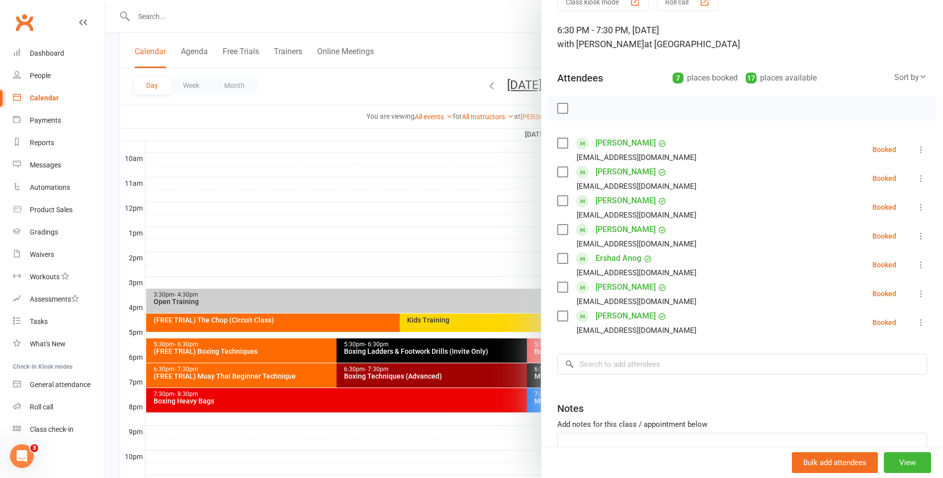
click at [423, 202] on div at bounding box center [524, 239] width 838 height 478
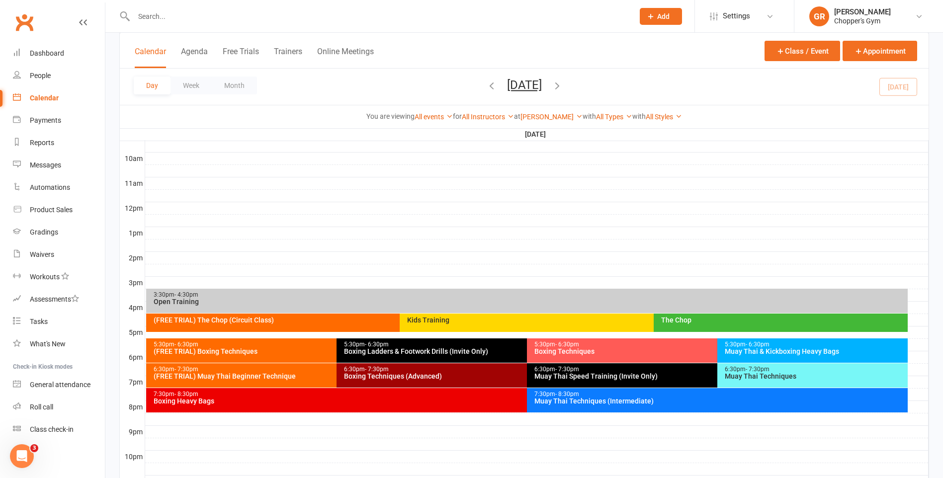
click at [595, 378] on div "Muay Thai Speed Training (Invite Only)" at bounding box center [715, 376] width 362 height 7
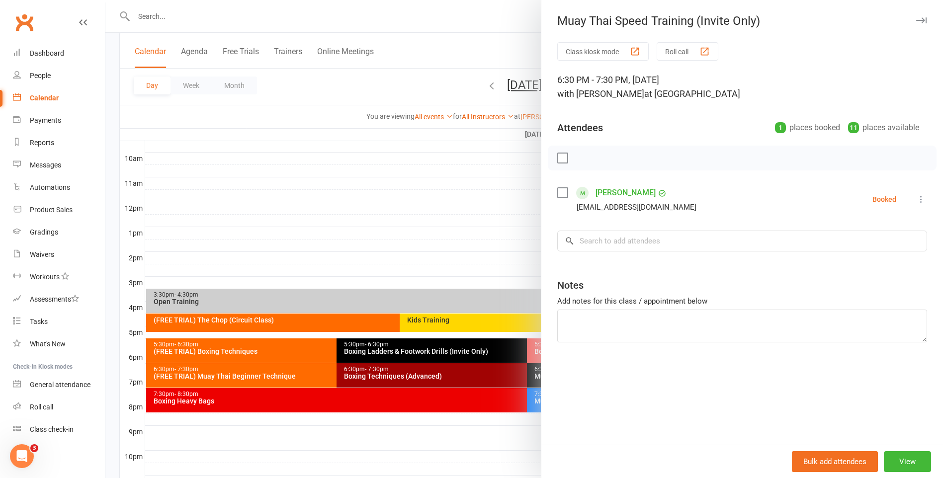
click at [411, 291] on div at bounding box center [524, 239] width 838 height 478
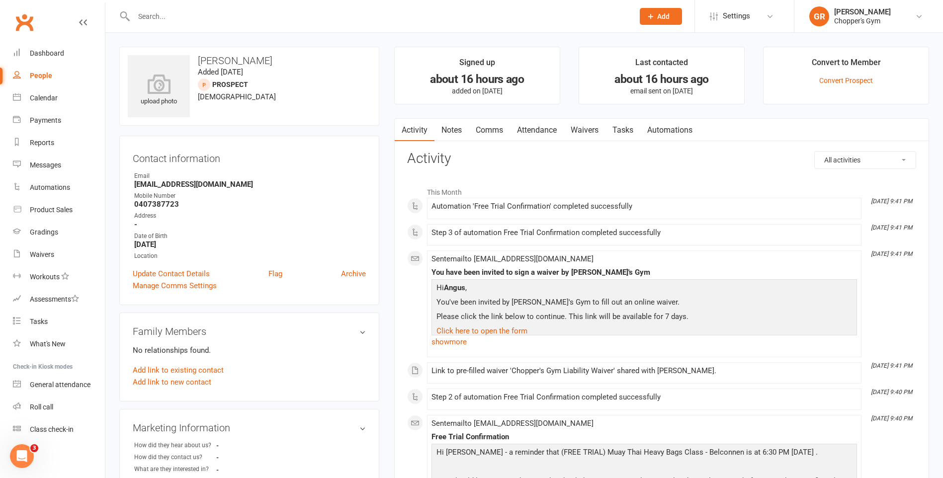
click at [602, 124] on link "Waivers" at bounding box center [585, 130] width 42 height 23
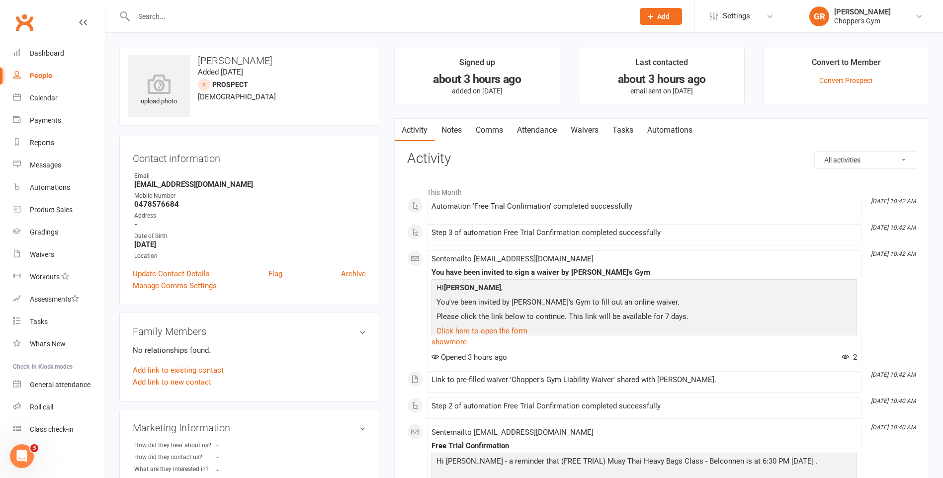
click at [592, 127] on link "Waivers" at bounding box center [585, 130] width 42 height 23
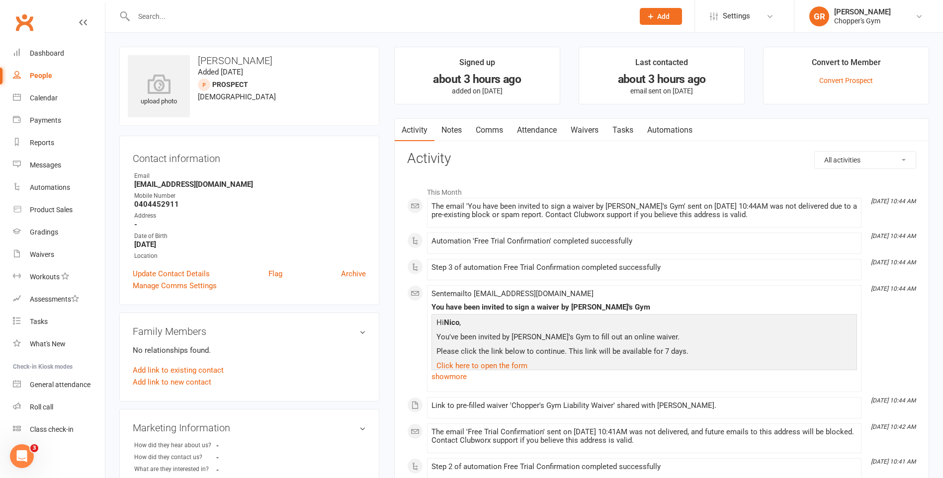
click at [590, 128] on link "Waivers" at bounding box center [585, 130] width 42 height 23
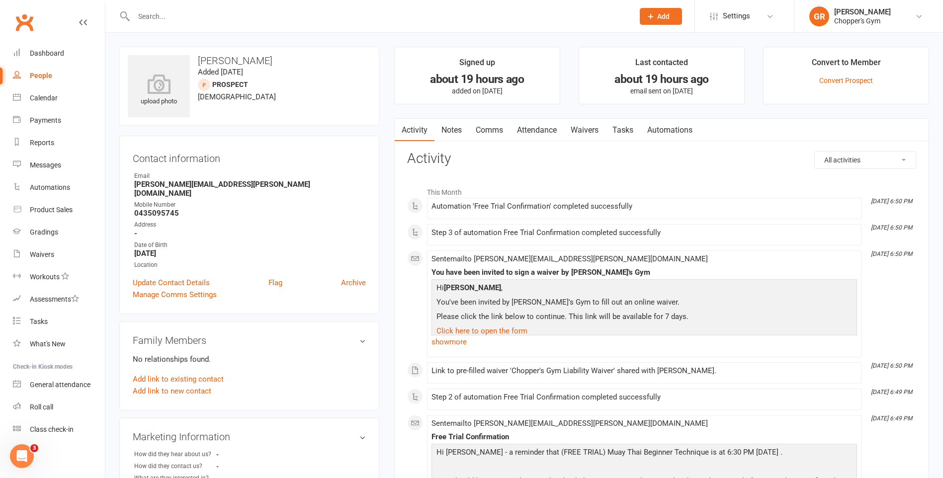
click at [601, 137] on link "Waivers" at bounding box center [585, 130] width 42 height 23
